Goal: Task Accomplishment & Management: Complete application form

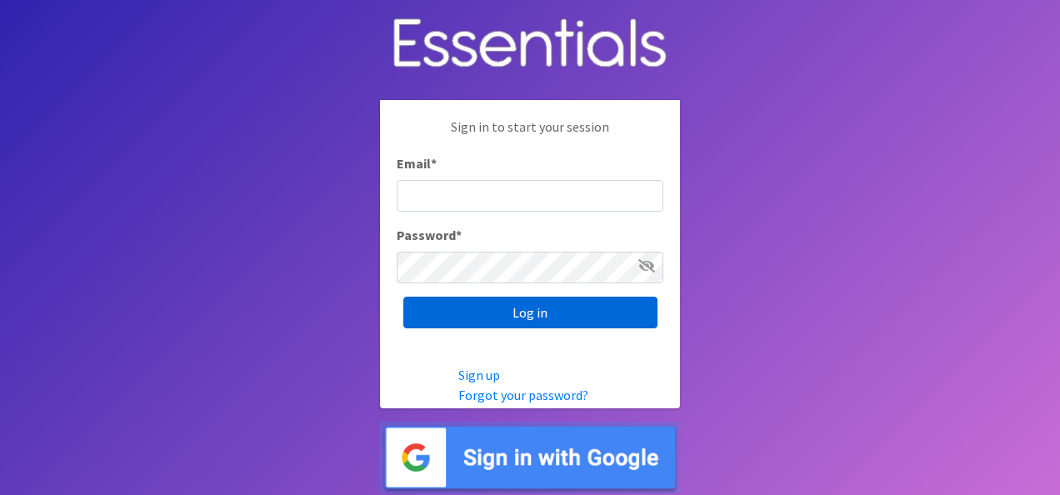
type input "[EMAIL_ADDRESS][DOMAIN_NAME]"
click at [550, 313] on input "Log in" at bounding box center [530, 313] width 254 height 32
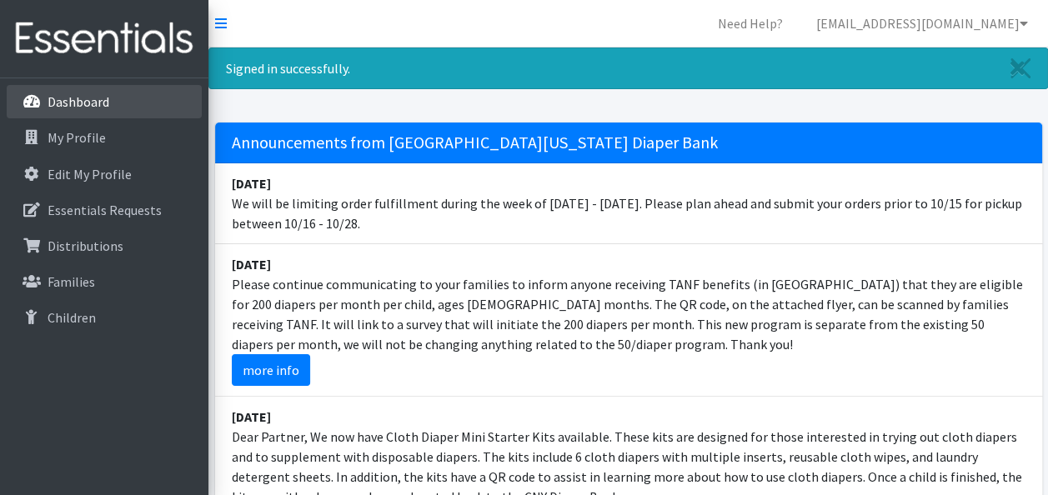
click at [63, 103] on p "Dashboard" at bounding box center [79, 101] width 62 height 17
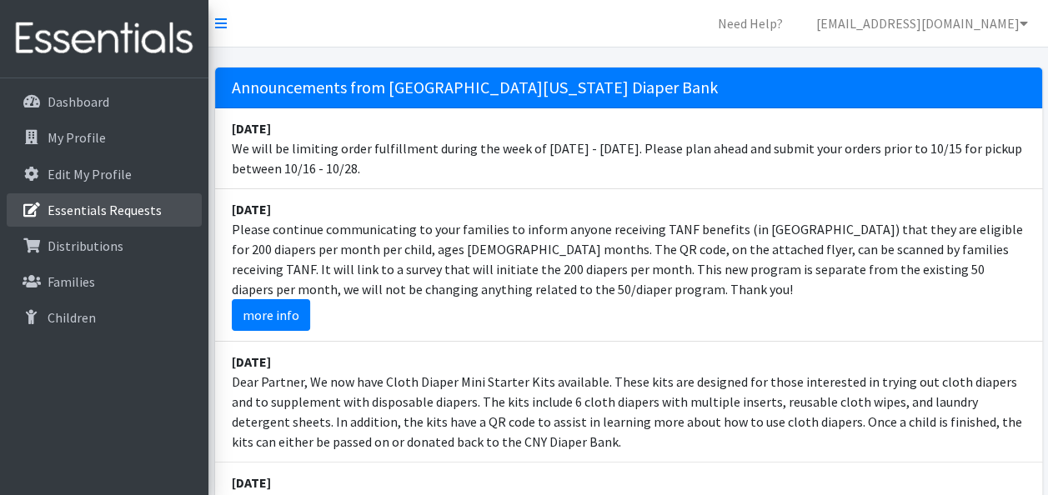
click at [116, 205] on p "Essentials Requests" at bounding box center [105, 210] width 114 height 17
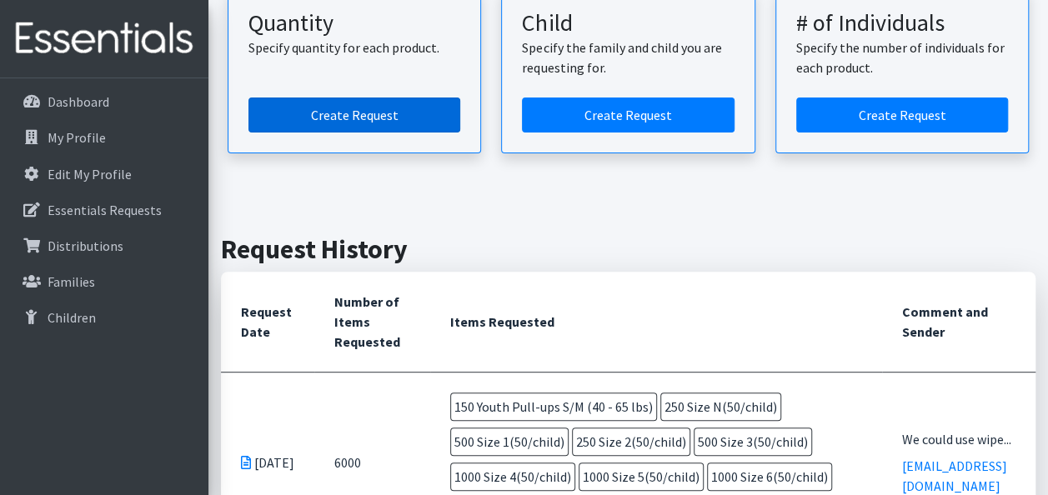
scroll to position [167, 0]
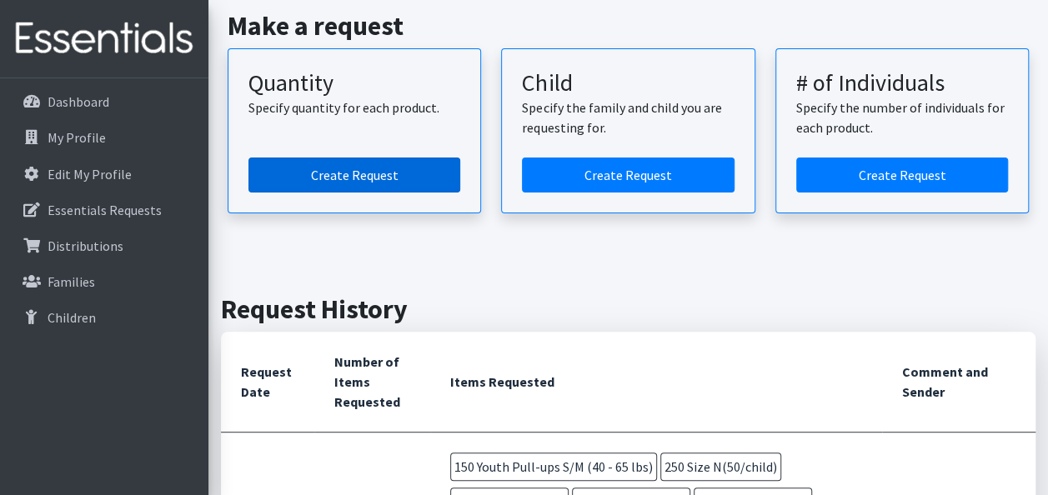
click at [300, 169] on link "Create Request" at bounding box center [354, 175] width 212 height 35
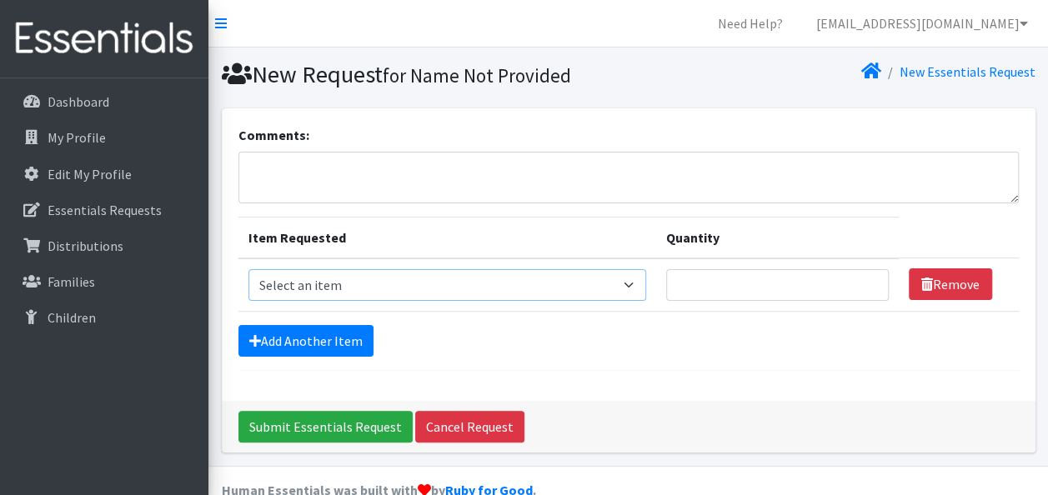
click at [408, 296] on select "Select an item 2T3T(30/child) 3T4T(30/child) 4T5T(30/child) Cloth Diaper Kit (s…" at bounding box center [447, 285] width 398 height 32
select select "966"
click at [248, 269] on select "Select an item 2T3T(30/child) 3T4T(30/child) 4T5T(30/child) Cloth Diaper Kit (s…" at bounding box center [447, 285] width 398 height 32
click at [753, 262] on td "Quantity" at bounding box center [777, 284] width 243 height 53
click at [753, 289] on input "Quantity" at bounding box center [777, 285] width 223 height 32
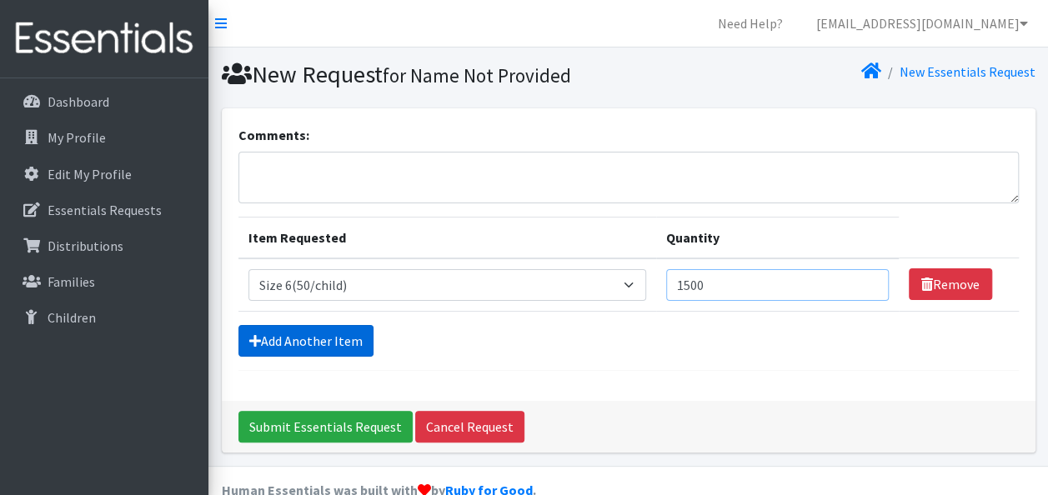
type input "1500"
click at [339, 348] on link "Add Another Item" at bounding box center [305, 341] width 135 height 32
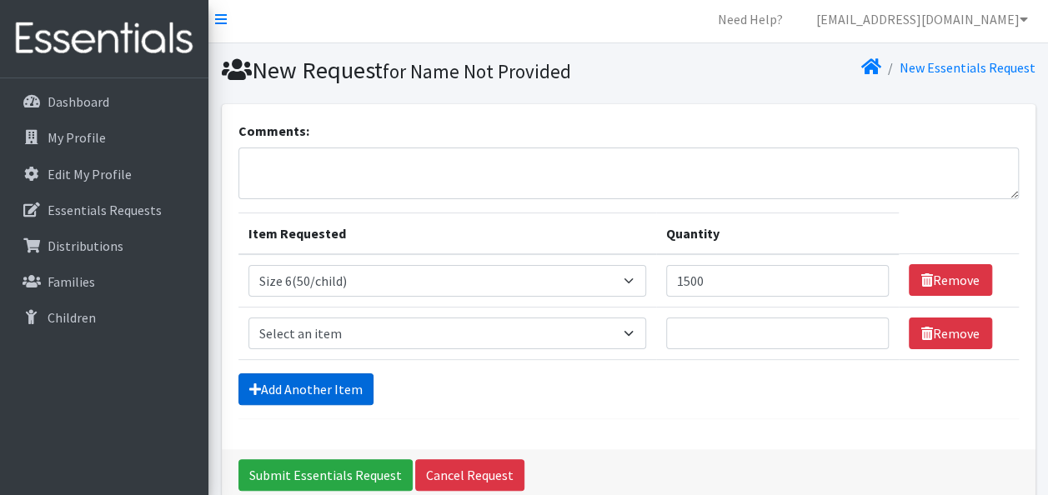
scroll to position [83, 0]
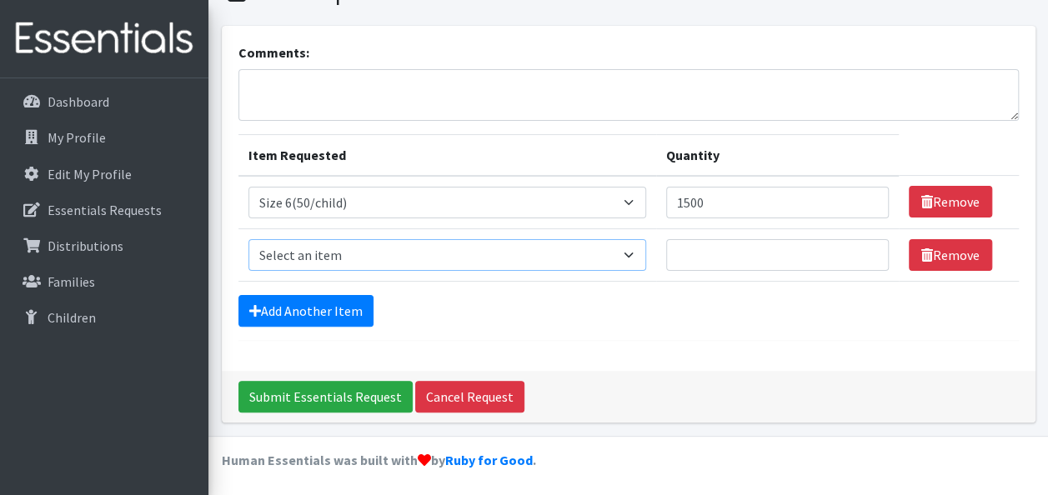
click at [339, 245] on select "Select an item 2T3T(30/child) 3T4T(30/child) 4T5T(30/child) Cloth Diaper Kit (s…" at bounding box center [447, 255] width 398 height 32
select select "939"
click at [248, 239] on select "Select an item 2T3T(30/child) 3T4T(30/child) 4T5T(30/child) Cloth Diaper Kit (s…" at bounding box center [447, 255] width 398 height 32
click at [753, 250] on input "Quantity" at bounding box center [777, 255] width 223 height 32
click at [696, 251] on input "Quantity" at bounding box center [777, 255] width 223 height 32
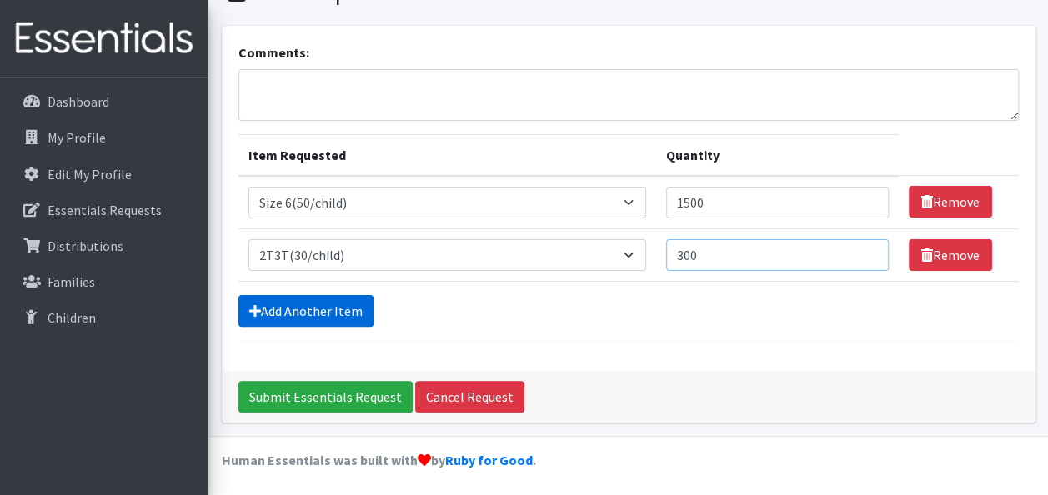
type input "300"
click at [286, 298] on link "Add Another Item" at bounding box center [305, 311] width 135 height 32
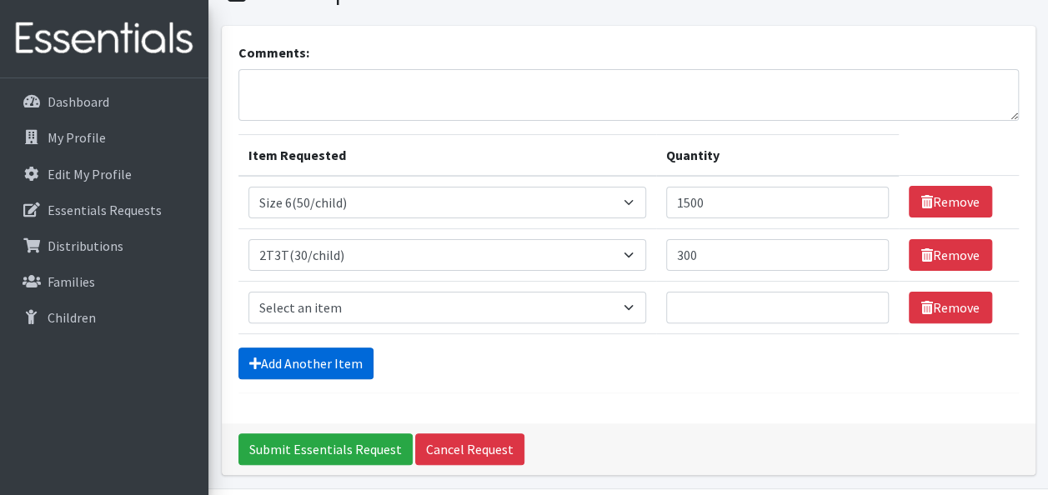
scroll to position [135, 0]
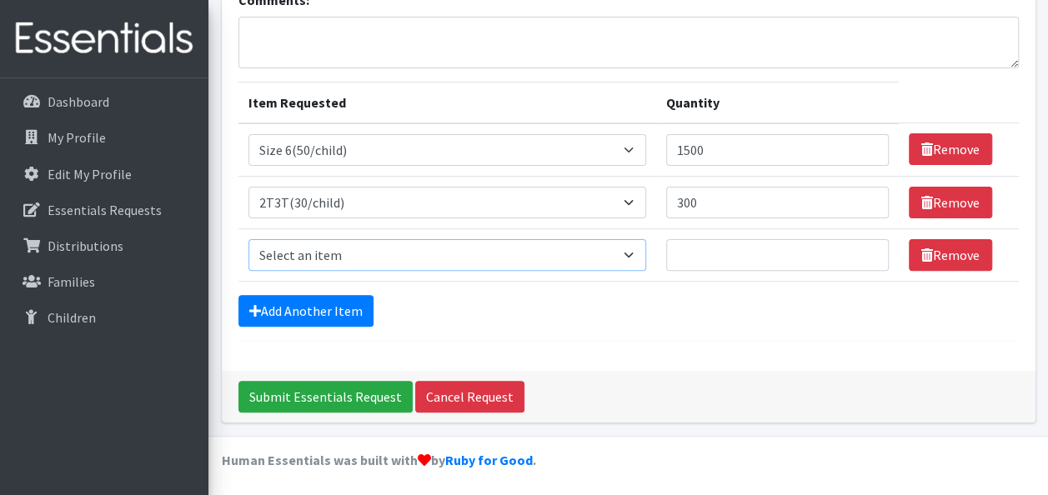
click at [335, 243] on select "Select an item 2T3T(30/child) 3T4T(30/child) 4T5T(30/child) Cloth Diaper Kit (s…" at bounding box center [447, 255] width 398 height 32
select select "941"
click at [248, 239] on select "Select an item 2T3T(30/child) 3T4T(30/child) 4T5T(30/child) Cloth Diaper Kit (s…" at bounding box center [447, 255] width 398 height 32
click at [776, 256] on input "Quantity" at bounding box center [777, 255] width 223 height 32
click at [765, 240] on input "Quantity" at bounding box center [777, 255] width 223 height 32
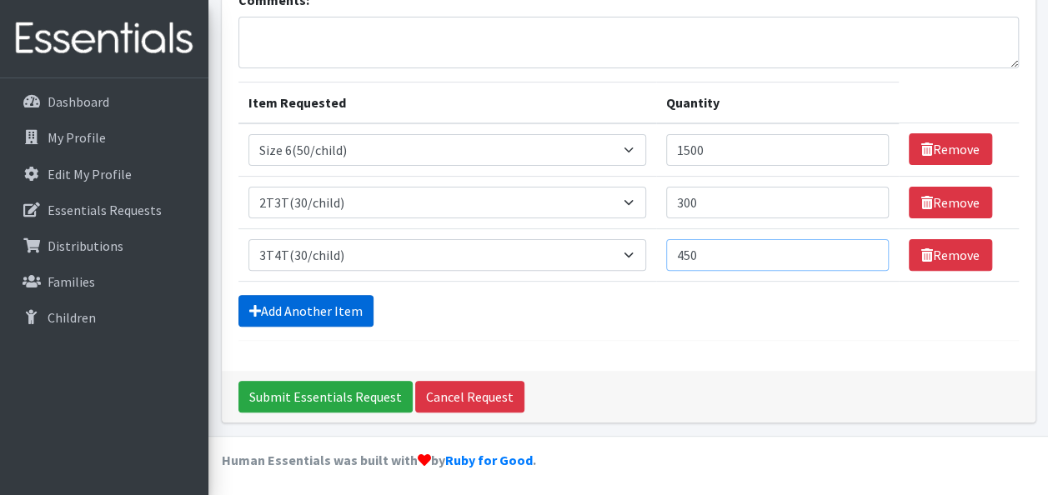
type input "450"
click at [288, 313] on link "Add Another Item" at bounding box center [305, 311] width 135 height 32
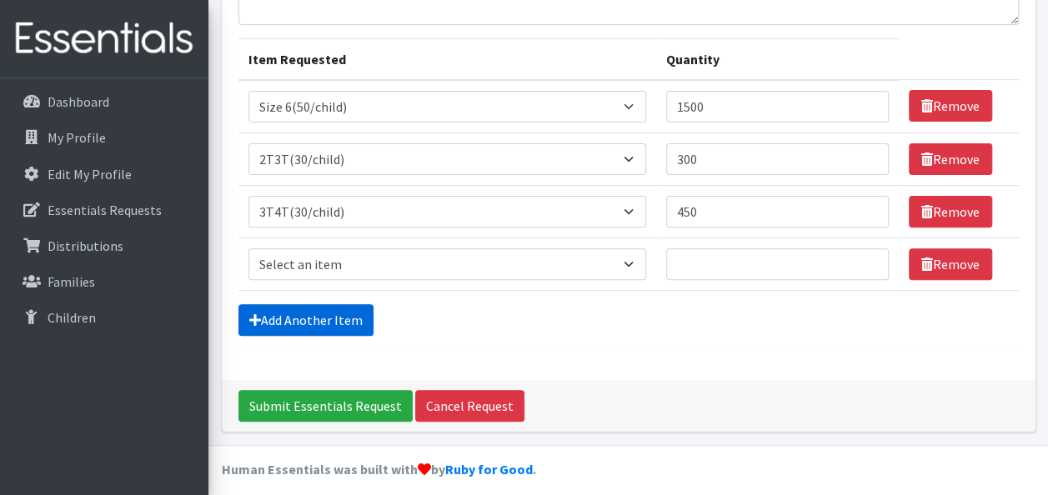
scroll to position [187, 0]
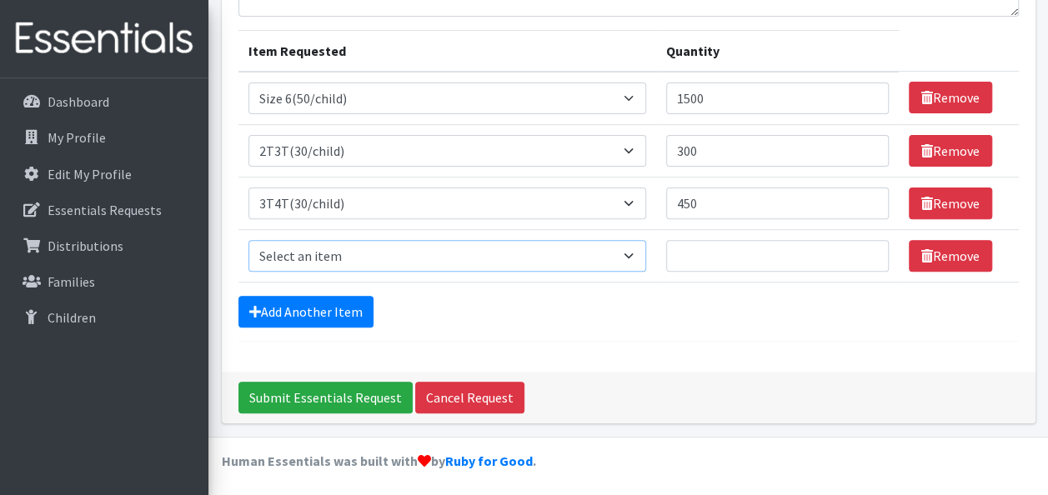
click at [391, 240] on select "Select an item 2T3T(30/child) 3T4T(30/child) 4T5T(30/child) Cloth Diaper Kit (s…" at bounding box center [447, 256] width 398 height 32
select select "950"
click at [248, 240] on select "Select an item 2T3T(30/child) 3T4T(30/child) 4T5T(30/child) Cloth Diaper Kit (s…" at bounding box center [447, 256] width 398 height 32
click at [718, 247] on input "Quantity" at bounding box center [777, 256] width 223 height 32
type input "500"
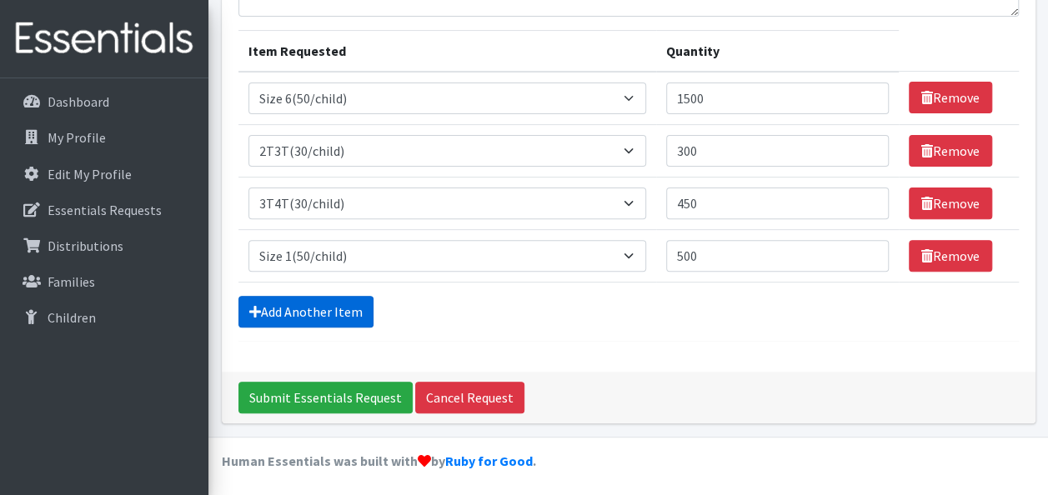
click at [304, 308] on link "Add Another Item" at bounding box center [305, 312] width 135 height 32
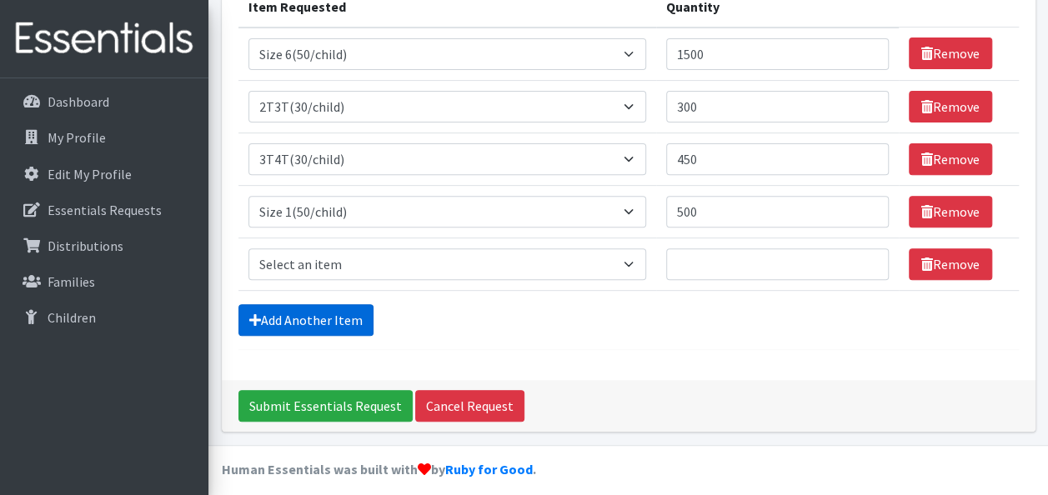
scroll to position [239, 0]
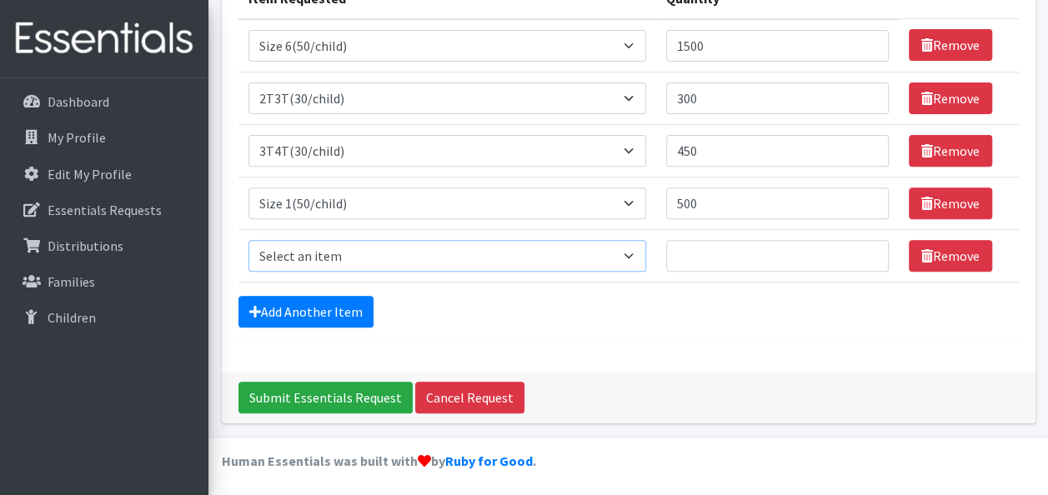
click at [331, 268] on select "Select an item 2T3T(30/child) 3T4T(30/child) 4T5T(30/child) Cloth Diaper Kit (s…" at bounding box center [447, 256] width 398 height 32
select select "951"
click at [248, 240] on select "Select an item 2T3T(30/child) 3T4T(30/child) 4T5T(30/child) Cloth Diaper Kit (s…" at bounding box center [447, 256] width 398 height 32
click at [744, 241] on input "Quantity" at bounding box center [777, 256] width 223 height 32
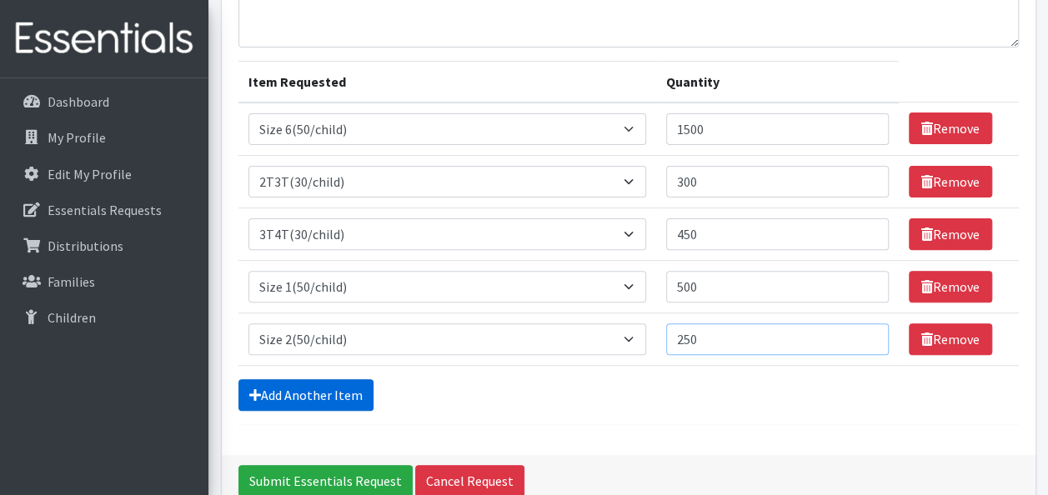
type input "250"
click at [264, 396] on link "Add Another Item" at bounding box center [305, 395] width 135 height 32
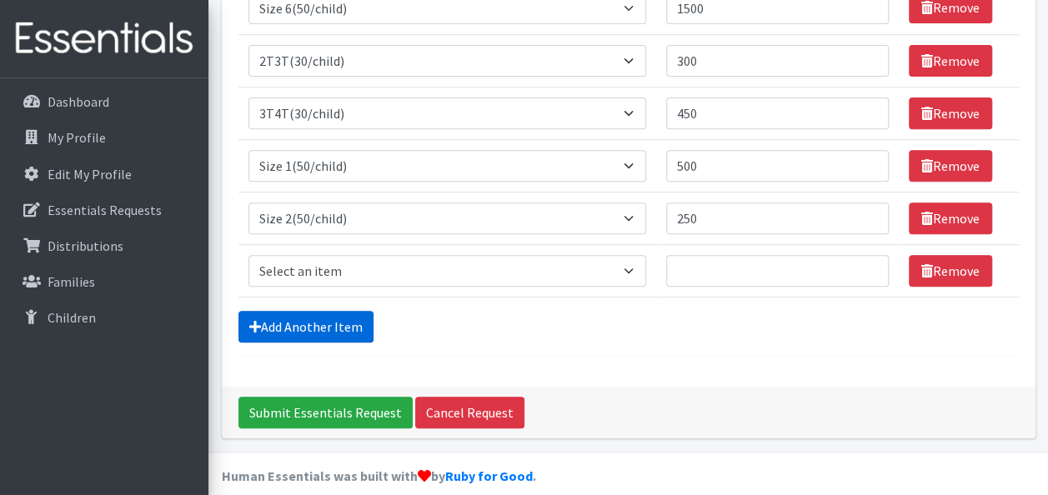
scroll to position [292, 0]
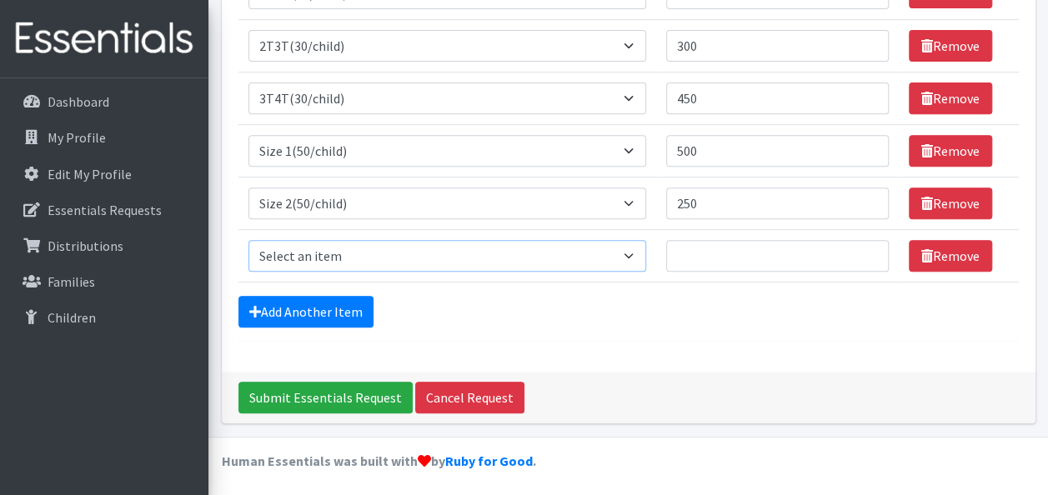
click at [377, 254] on select "Select an item 2T3T(30/child) 3T4T(30/child) 4T5T(30/child) Cloth Diaper Kit (s…" at bounding box center [447, 256] width 398 height 32
select select "963"
click at [248, 240] on select "Select an item 2T3T(30/child) 3T4T(30/child) 4T5T(30/child) Cloth Diaper Kit (s…" at bounding box center [447, 256] width 398 height 32
click at [757, 258] on input "Quantity" at bounding box center [777, 256] width 223 height 32
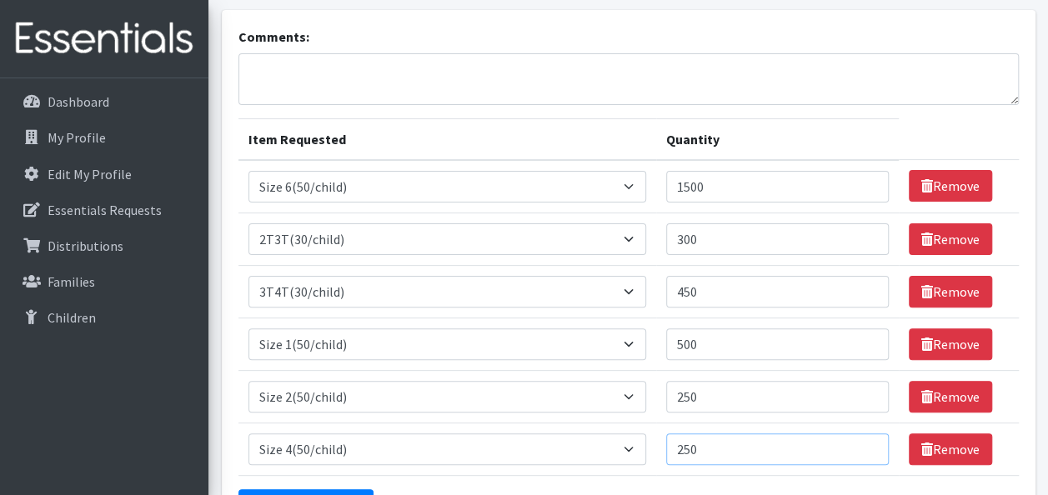
scroll to position [125, 0]
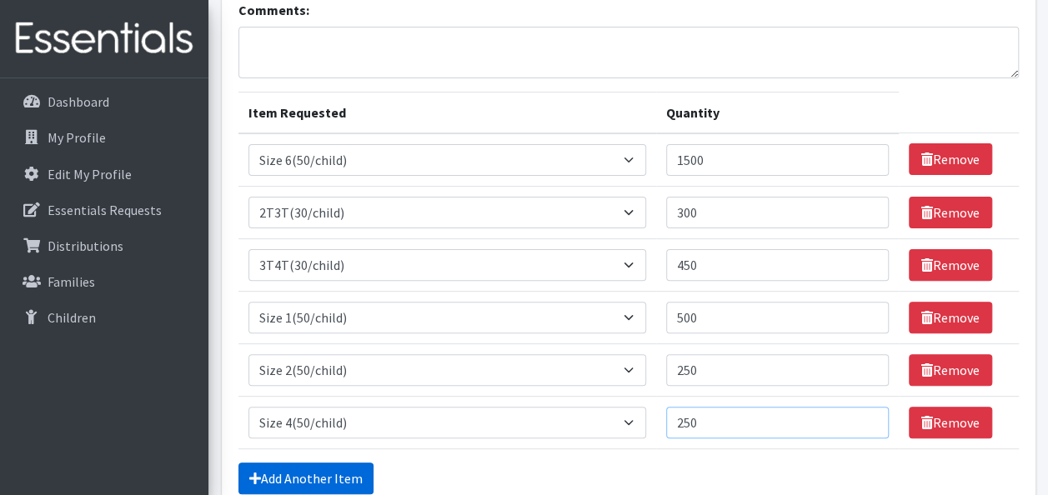
type input "250"
click at [323, 473] on link "Add Another Item" at bounding box center [305, 479] width 135 height 32
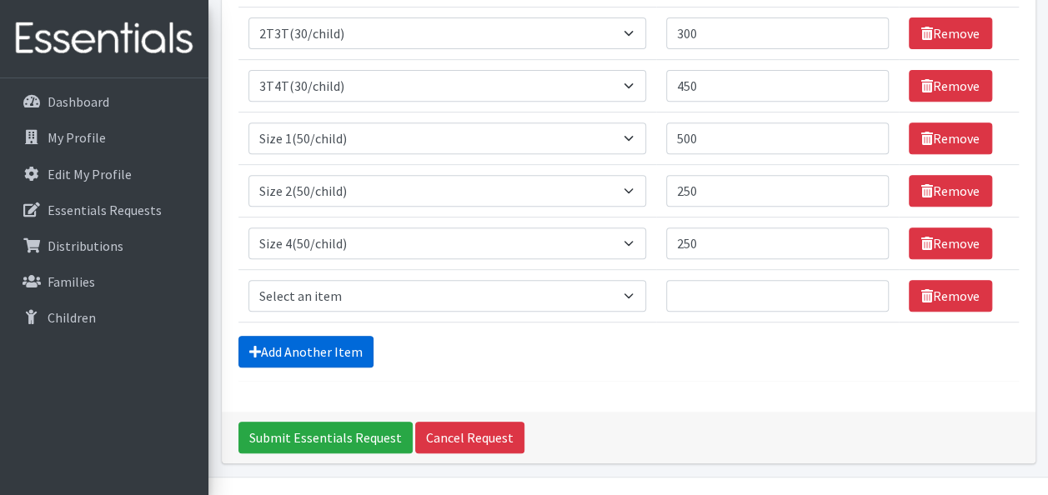
scroll to position [343, 0]
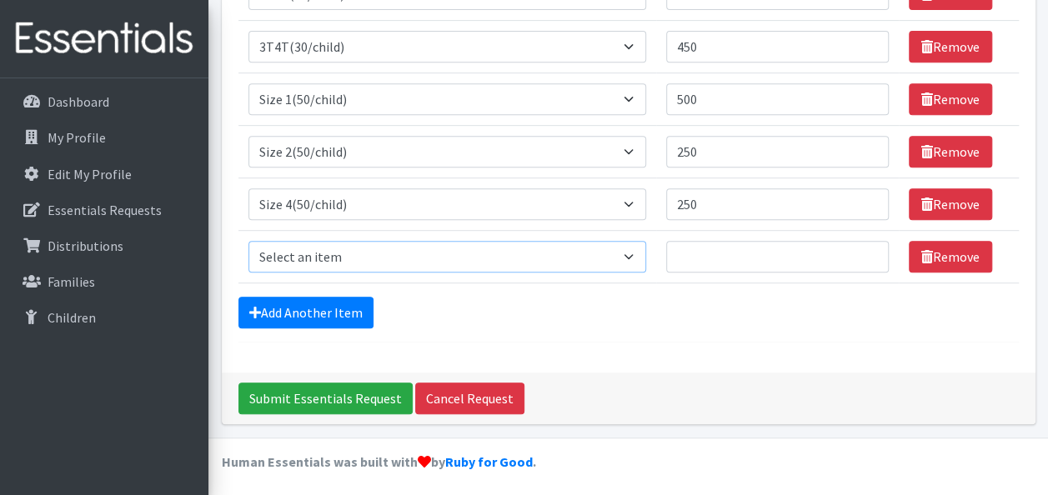
click at [323, 253] on select "Select an item 2T3T(30/child) 3T4T(30/child) 4T5T(30/child) Cloth Diaper Kit (s…" at bounding box center [447, 257] width 398 height 32
select select "6225"
click at [248, 241] on select "Select an item 2T3T(30/child) 3T4T(30/child) 4T5T(30/child) Cloth Diaper Kit (s…" at bounding box center [447, 257] width 398 height 32
click at [688, 251] on input "Quantity" at bounding box center [777, 257] width 223 height 32
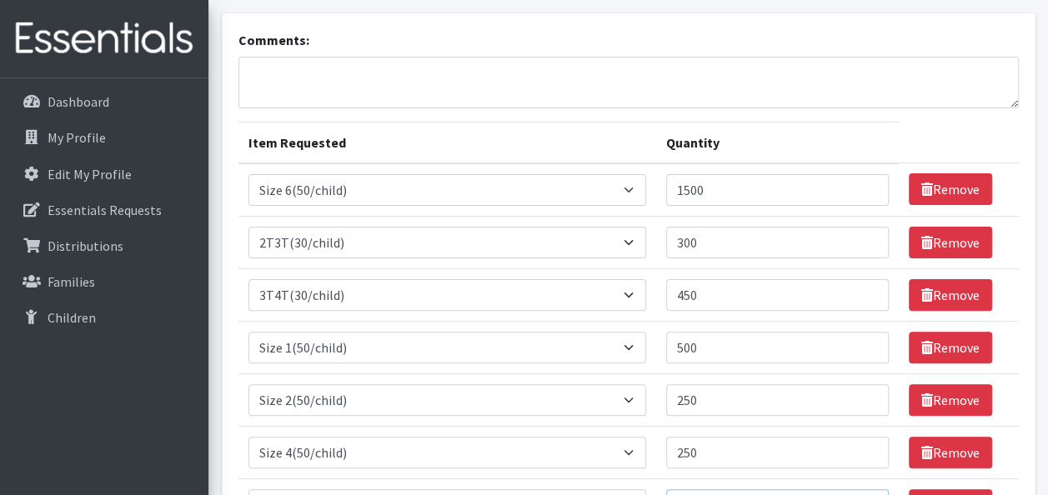
scroll to position [93, 0]
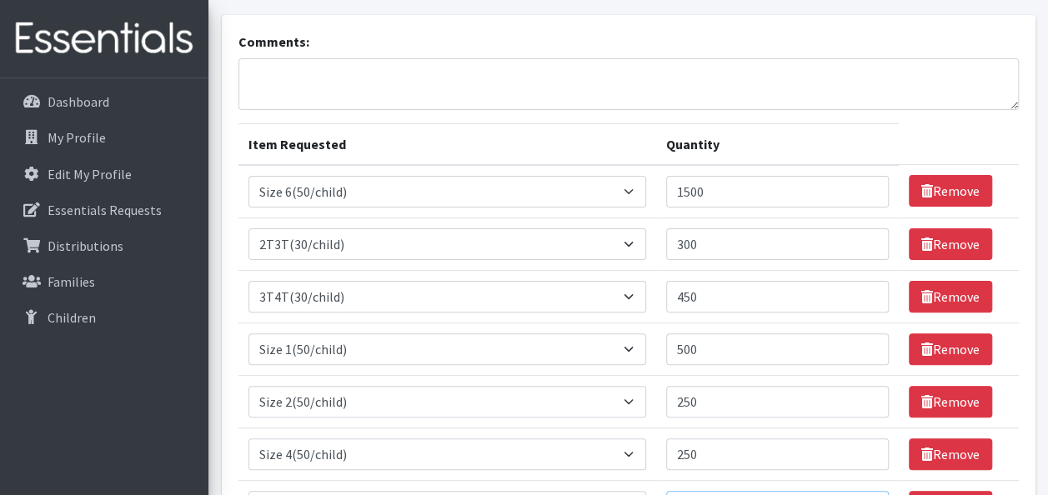
type input "300"
click at [552, 68] on textarea "Comments:" at bounding box center [628, 84] width 780 height 52
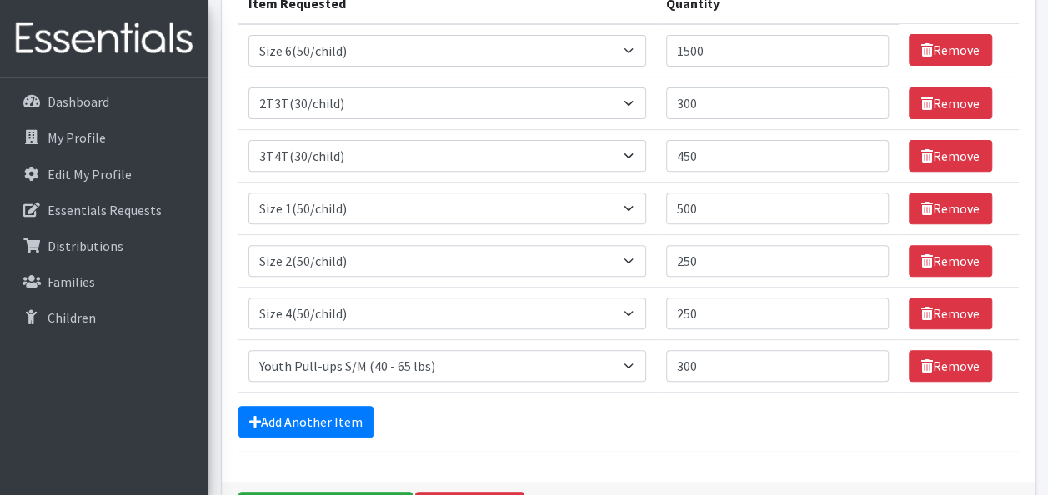
scroll to position [260, 0]
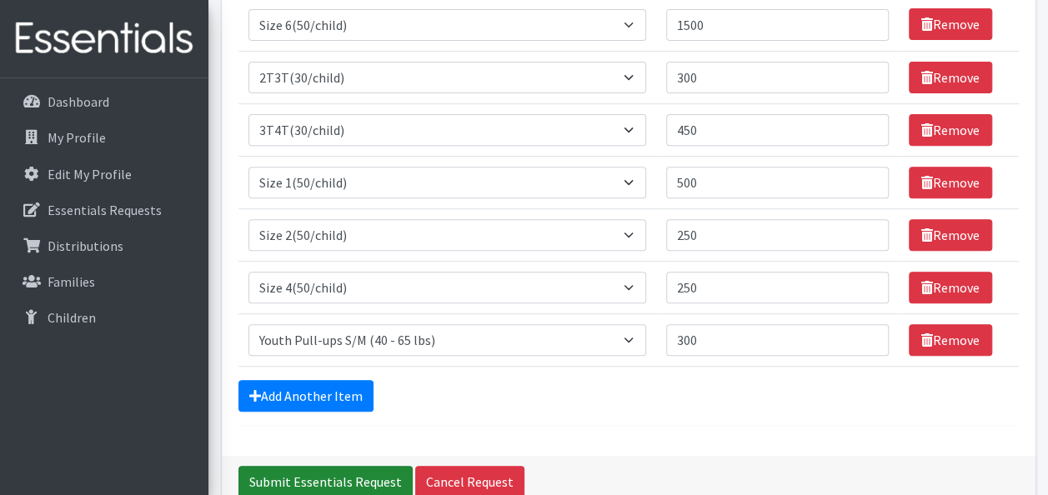
type textarea "We have a family who could use 5T/6T pull ups for 2 kids and wipes if you have …"
click at [346, 470] on input "Submit Essentials Request" at bounding box center [325, 482] width 174 height 32
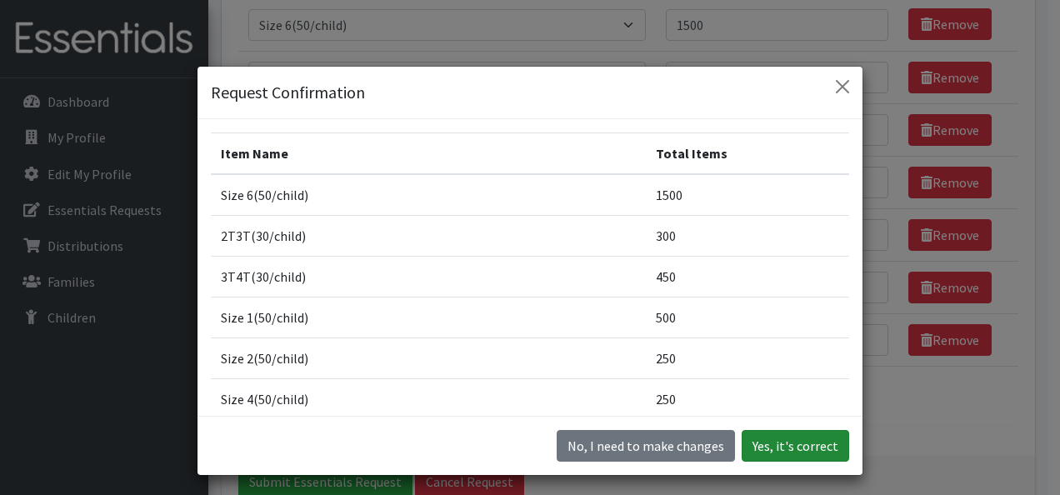
click at [782, 447] on button "Yes, it's correct" at bounding box center [796, 446] width 108 height 32
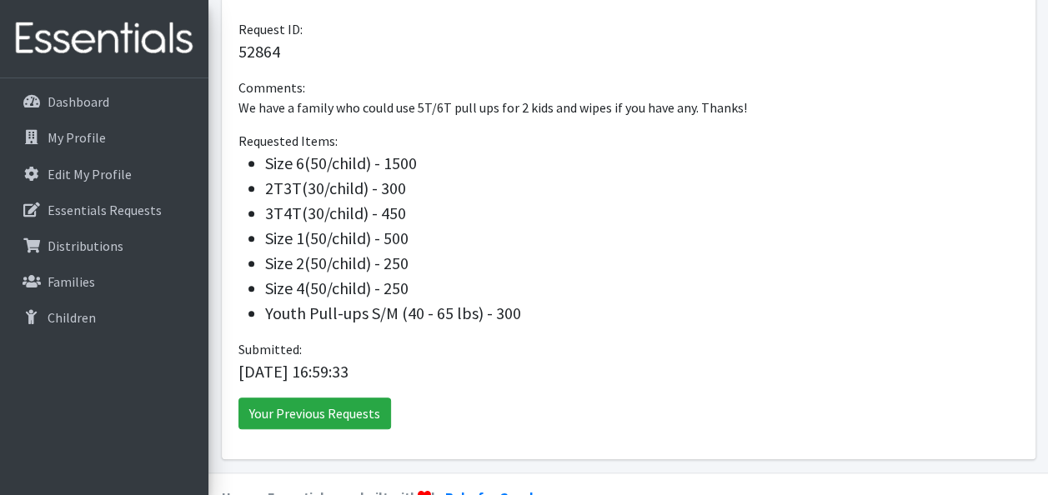
scroll to position [500, 0]
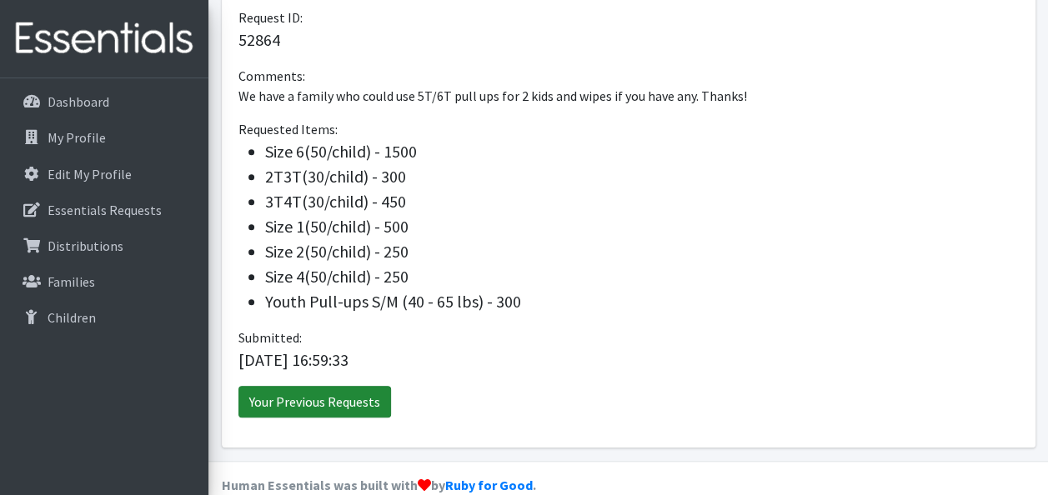
click at [327, 390] on link "Your Previous Requests" at bounding box center [314, 402] width 153 height 32
